Goal: Find specific page/section

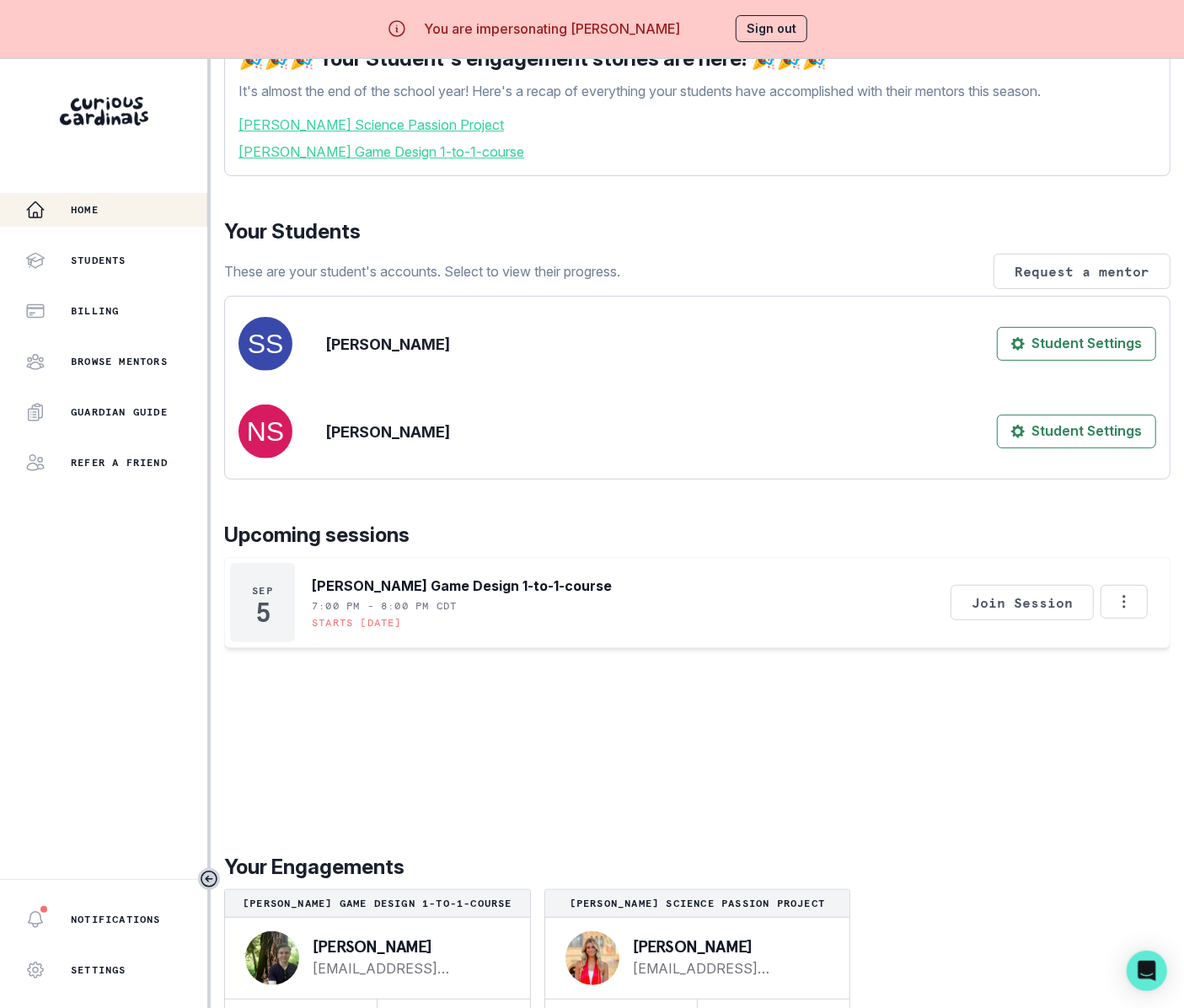
scroll to position [76, 0]
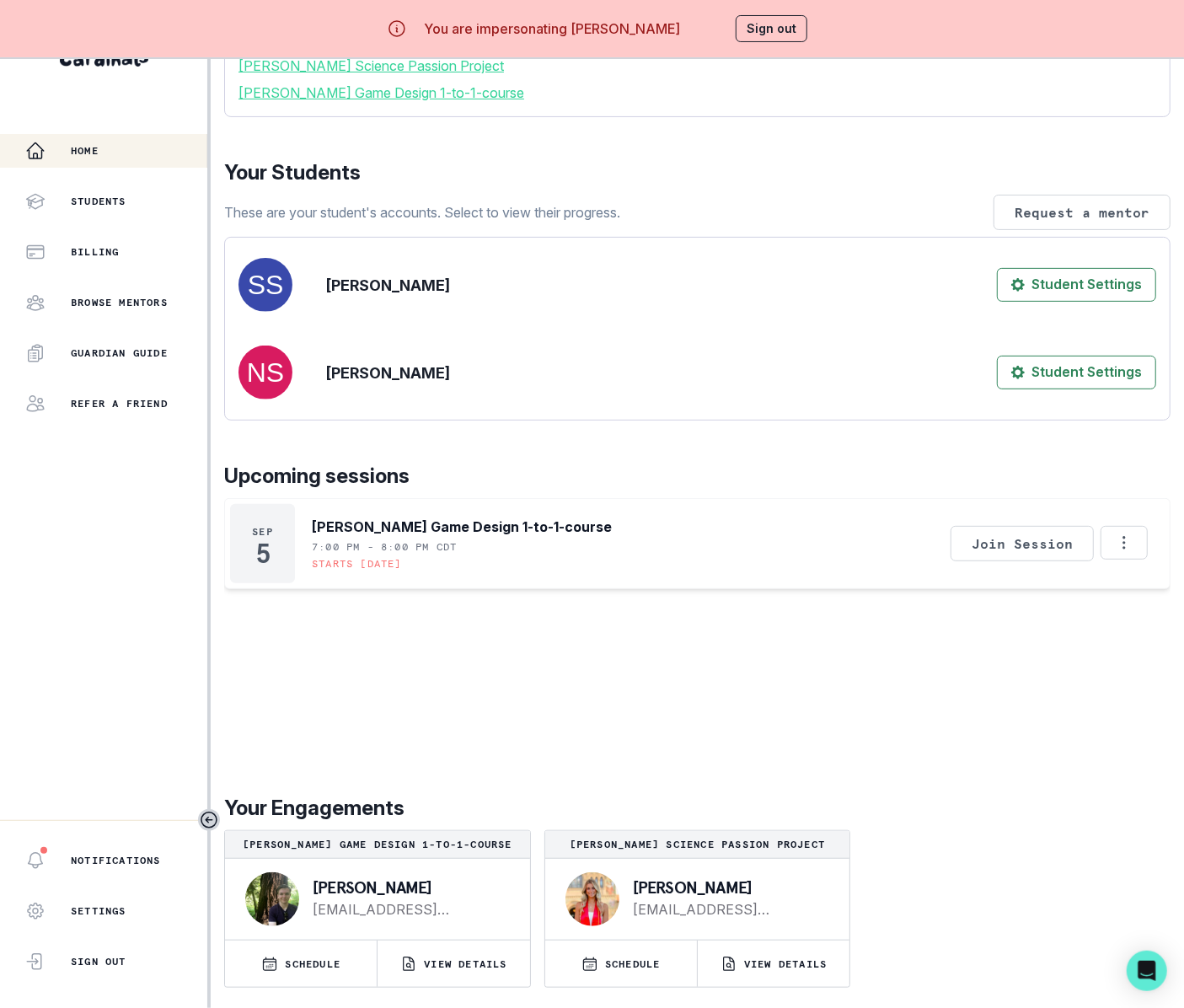
drag, startPoint x: 756, startPoint y: 879, endPoint x: 636, endPoint y: 889, distance: 120.4
click at [636, 889] on p "[PERSON_NAME]" at bounding box center [728, 887] width 190 height 17
copy p "[PERSON_NAME]"
click at [779, 958] on p "VIEW DETAILS" at bounding box center [785, 964] width 83 height 13
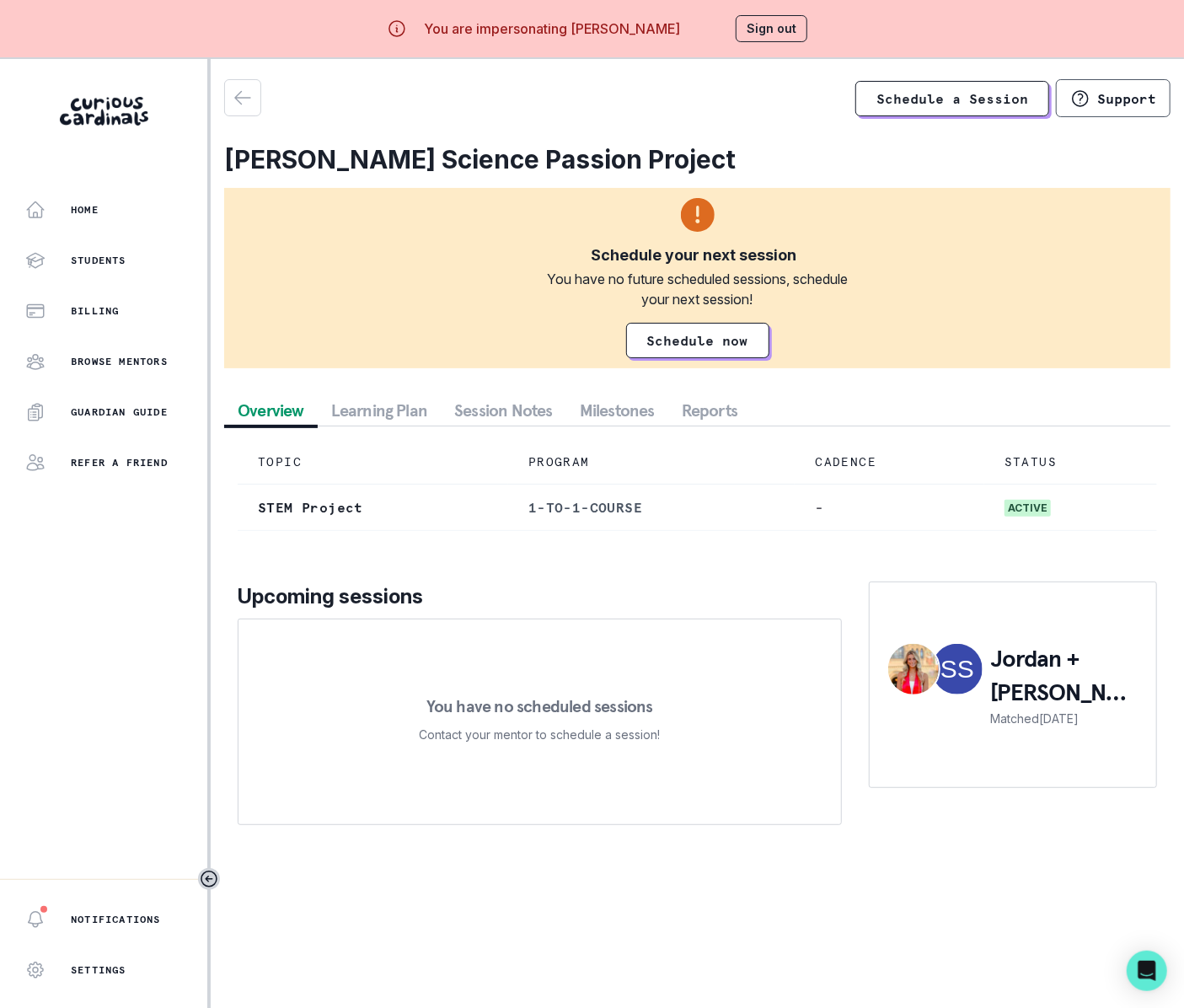
click at [516, 408] on button "Session Notes" at bounding box center [504, 410] width 125 height 30
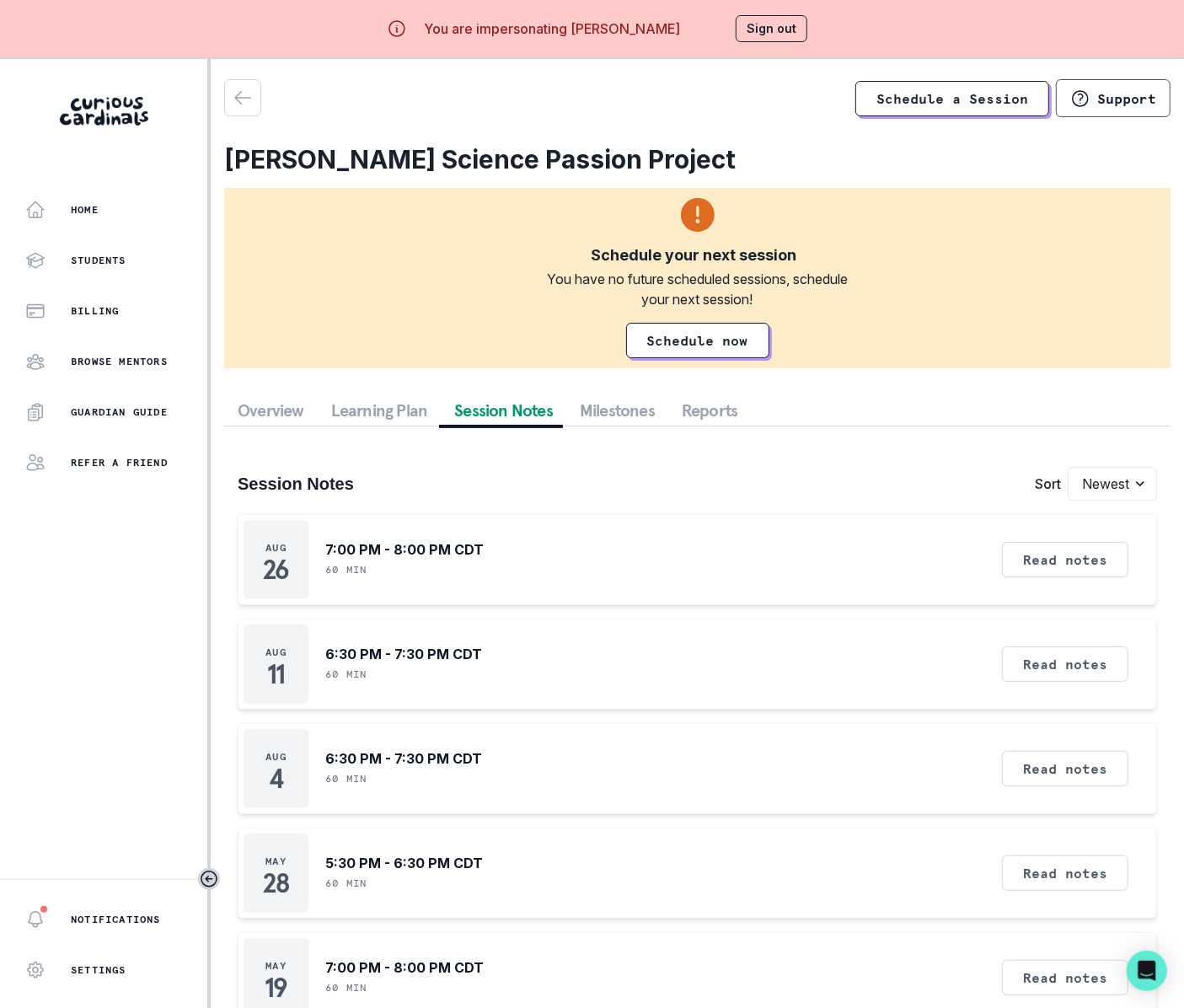
click at [765, 26] on button "Sign out" at bounding box center [771, 29] width 71 height 27
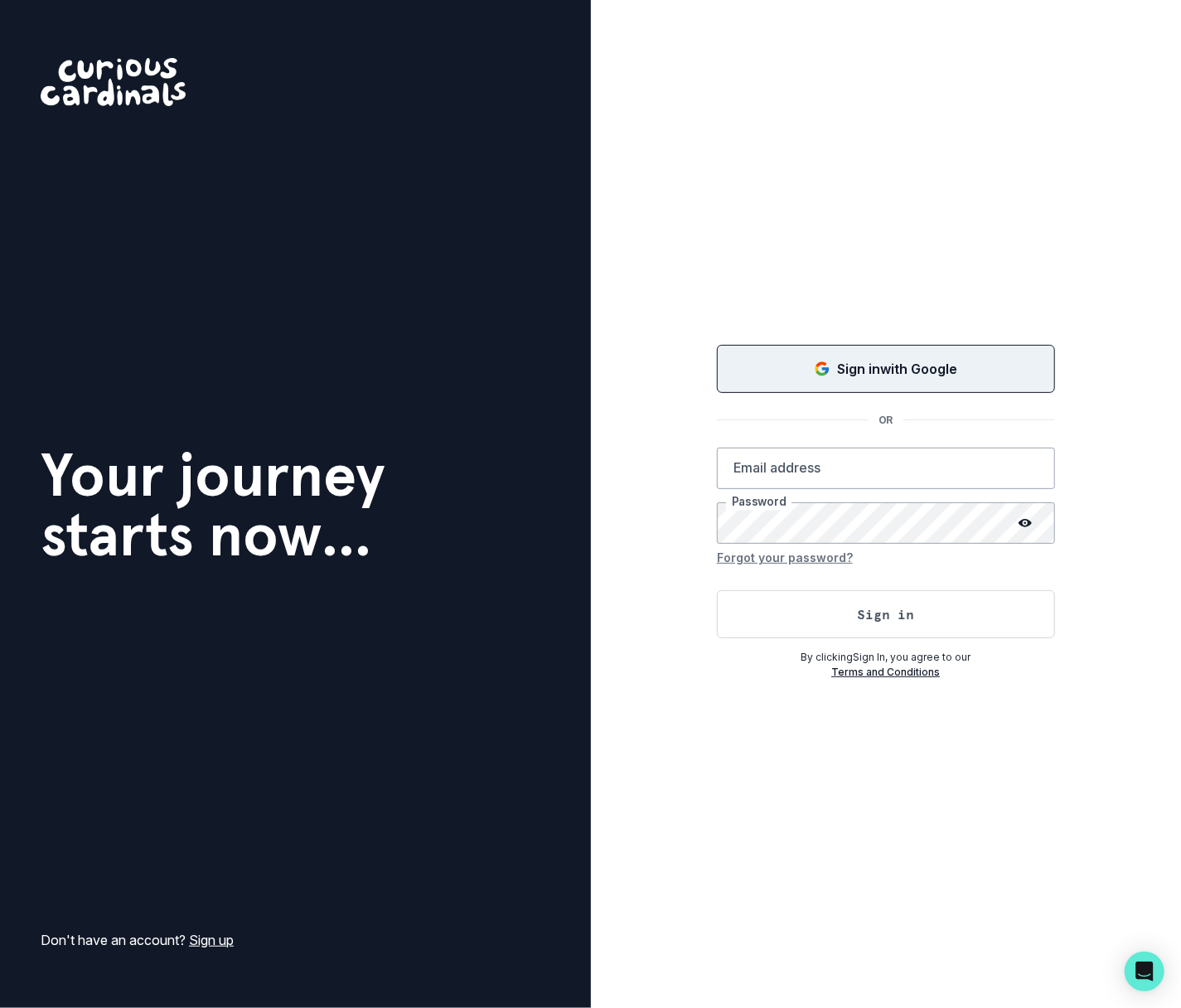
click at [806, 359] on div "Sign in with Google" at bounding box center [886, 368] width 297 height 20
